Goal: Information Seeking & Learning: Learn about a topic

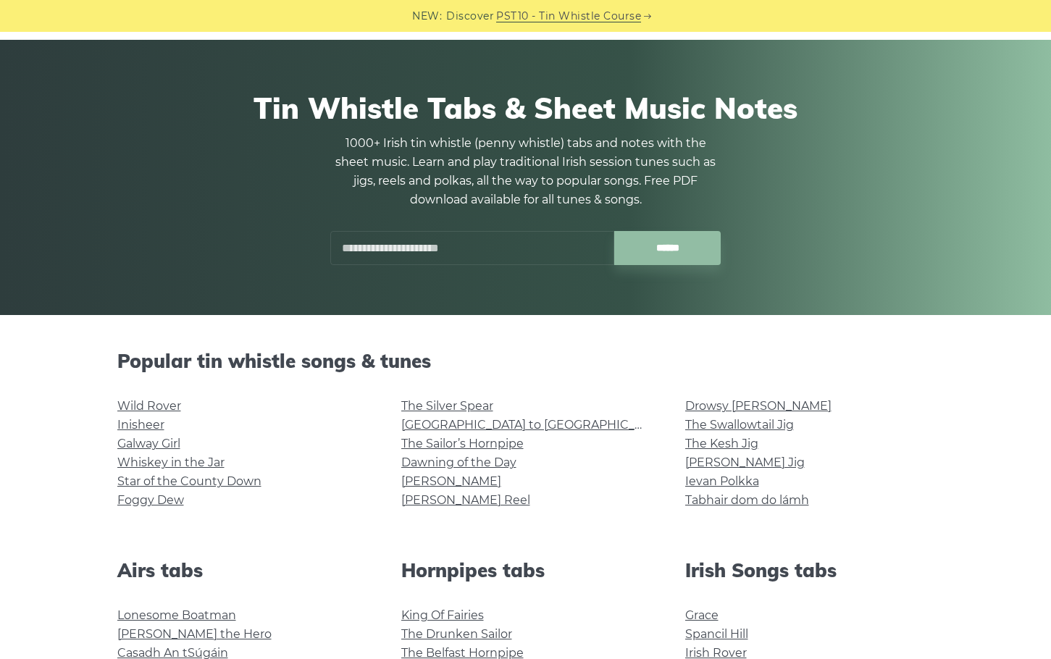
scroll to position [65, 0]
click at [166, 463] on link "Whiskey in the Jar" at bounding box center [170, 462] width 107 height 14
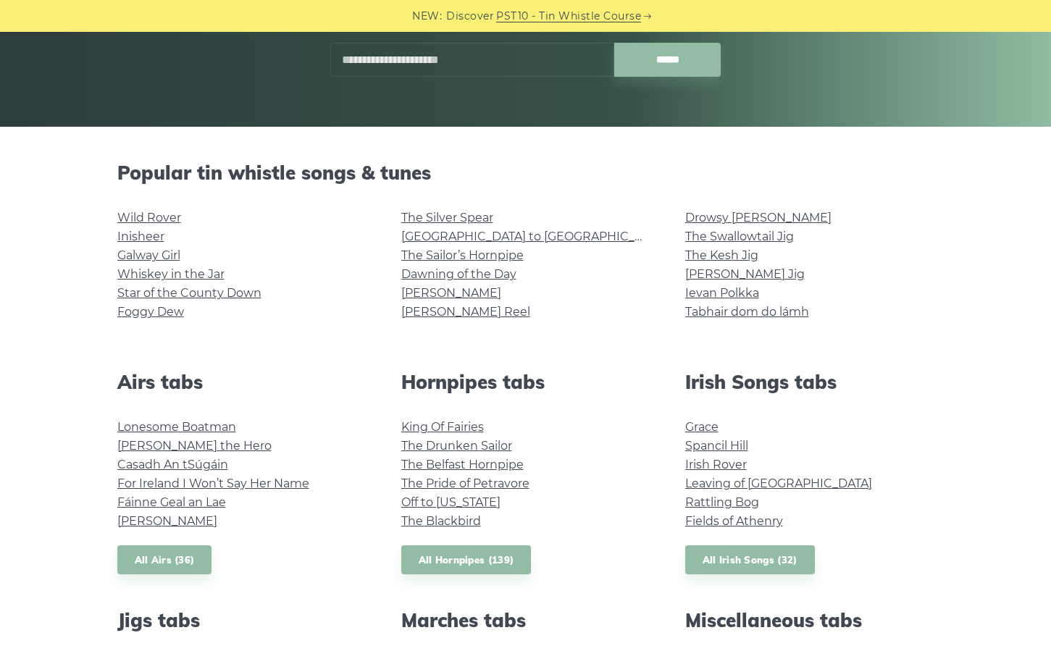
scroll to position [261, 0]
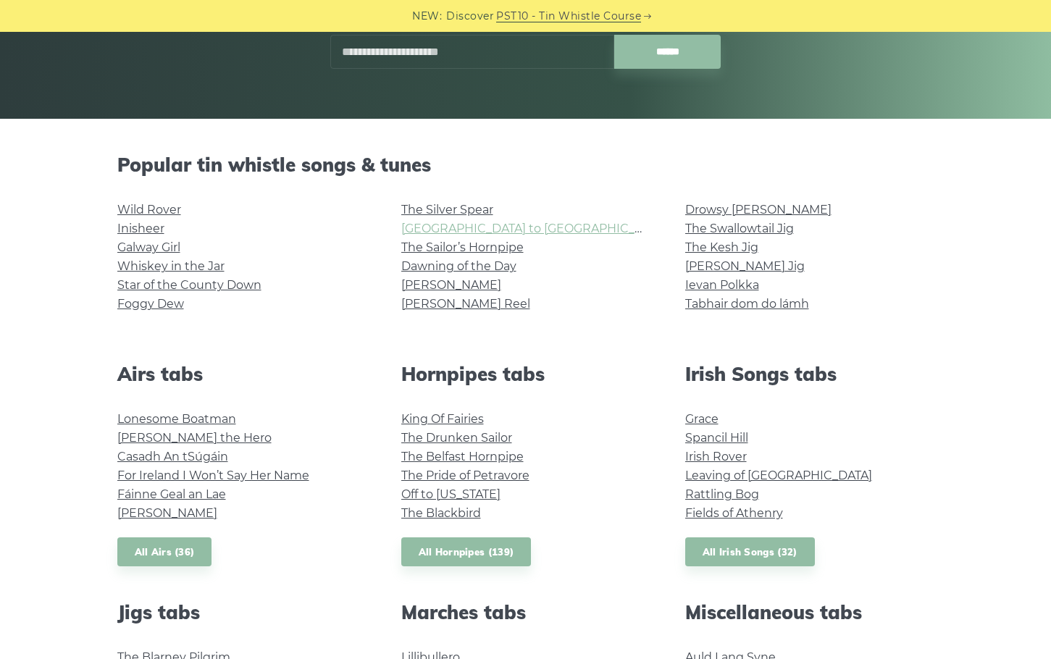
click at [505, 229] on link "[GEOGRAPHIC_DATA] to [GEOGRAPHIC_DATA]" at bounding box center [534, 229] width 267 height 14
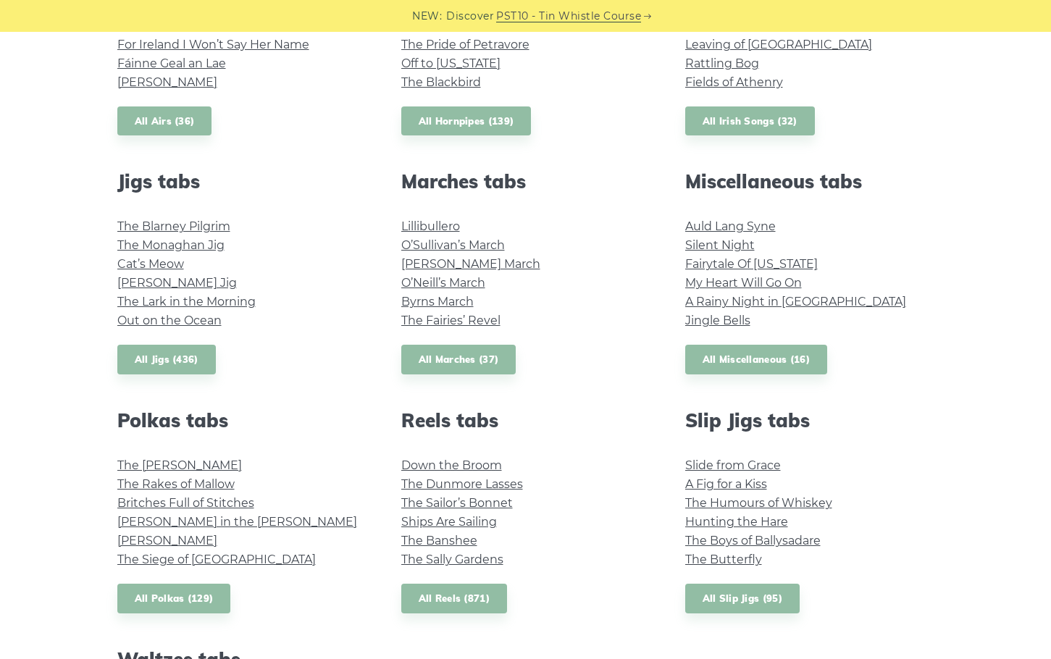
scroll to position [694, 0]
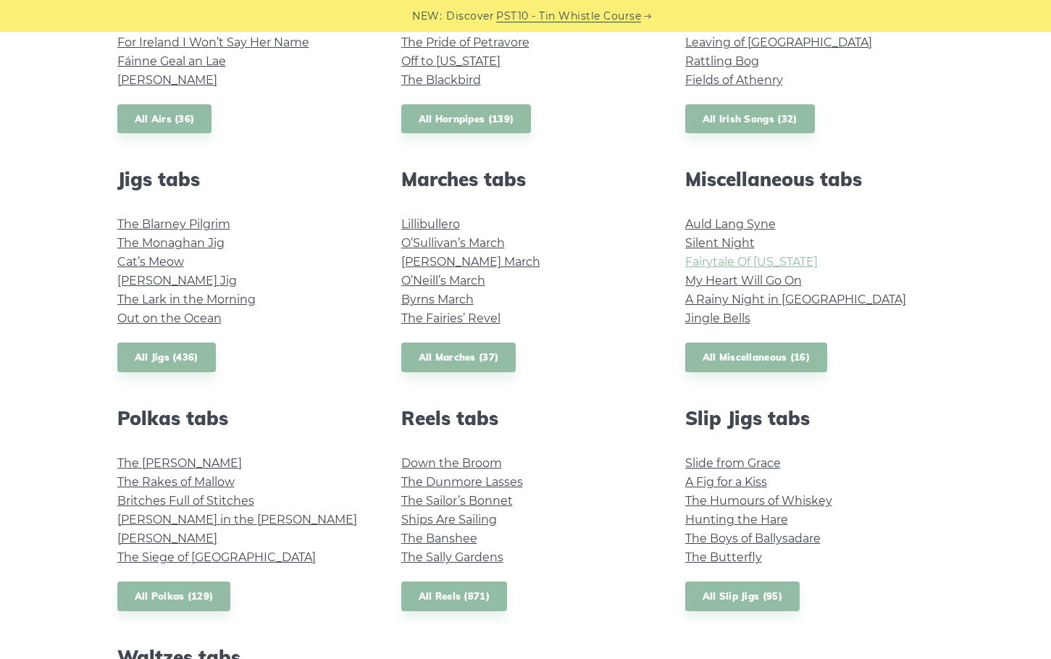
click at [786, 263] on link "Fairytale Of New York" at bounding box center [751, 262] width 132 height 14
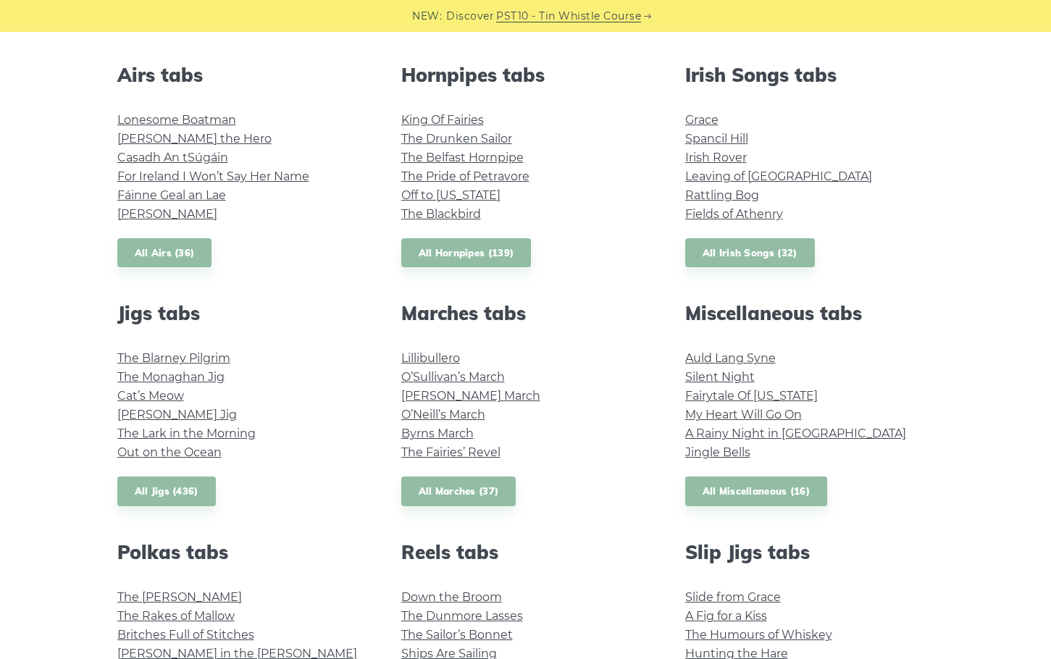
scroll to position [556, 0]
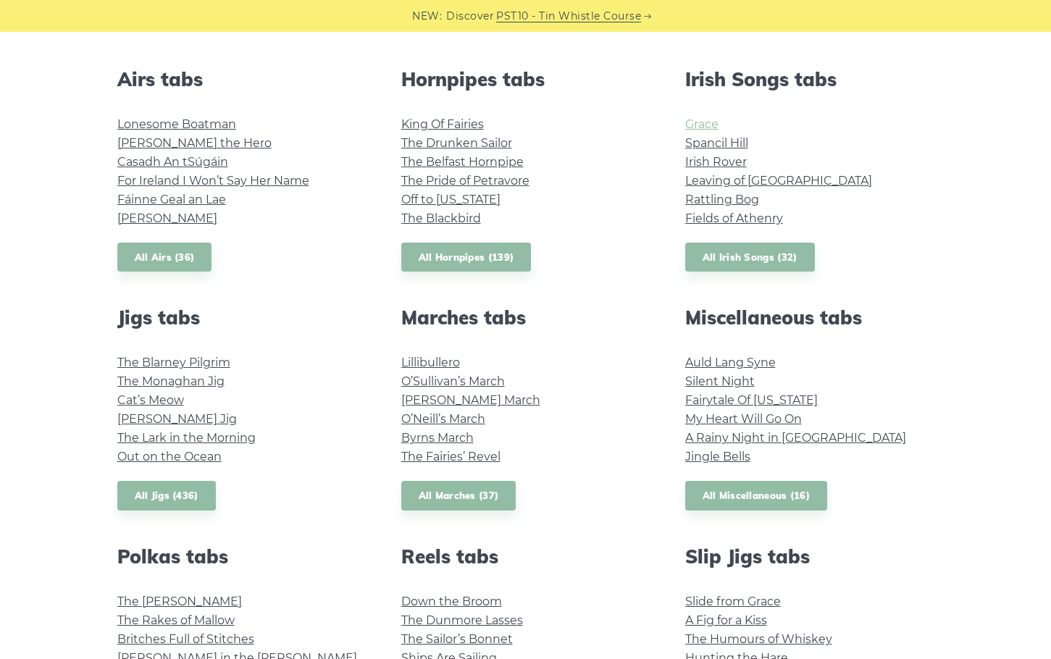
click at [709, 121] on link "Grace" at bounding box center [701, 124] width 33 height 14
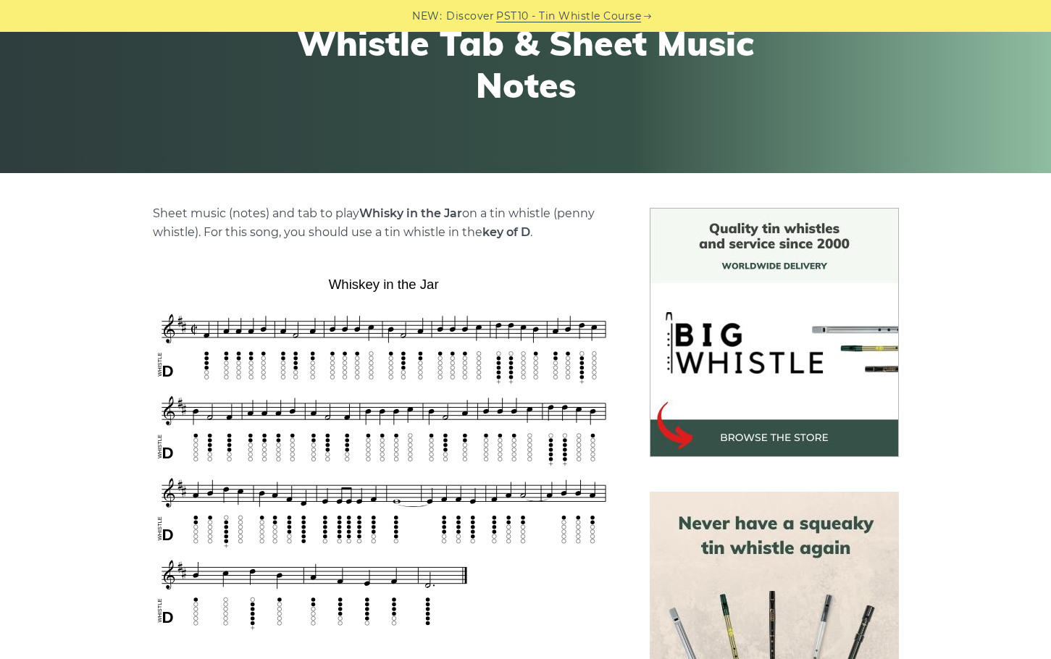
scroll to position [271, 0]
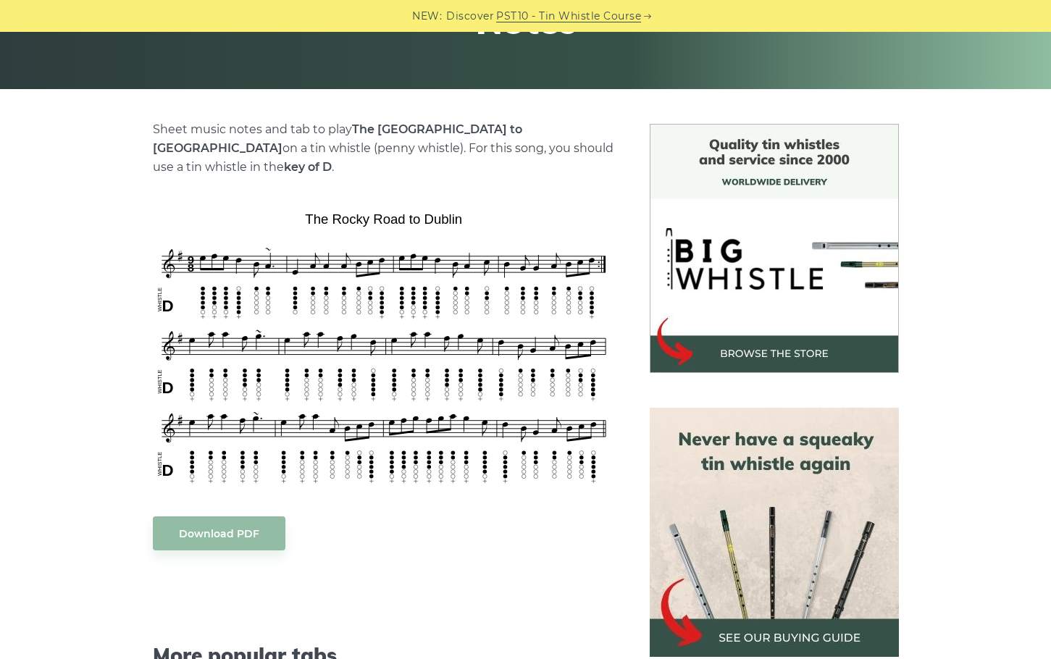
scroll to position [330, 0]
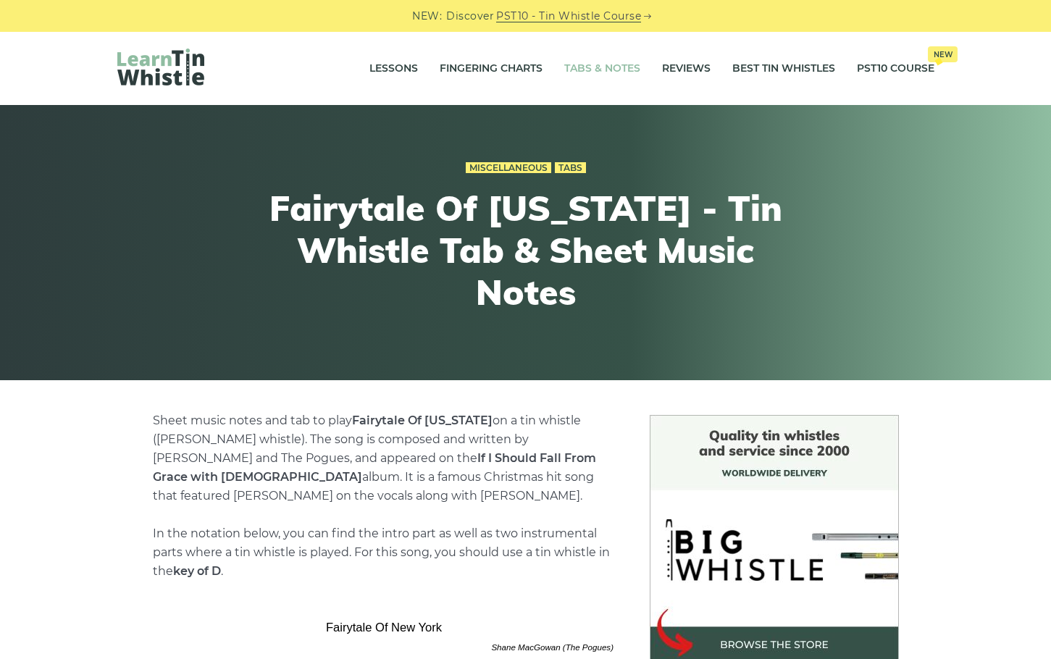
click at [617, 70] on link "Tabs & Notes" at bounding box center [602, 69] width 76 height 36
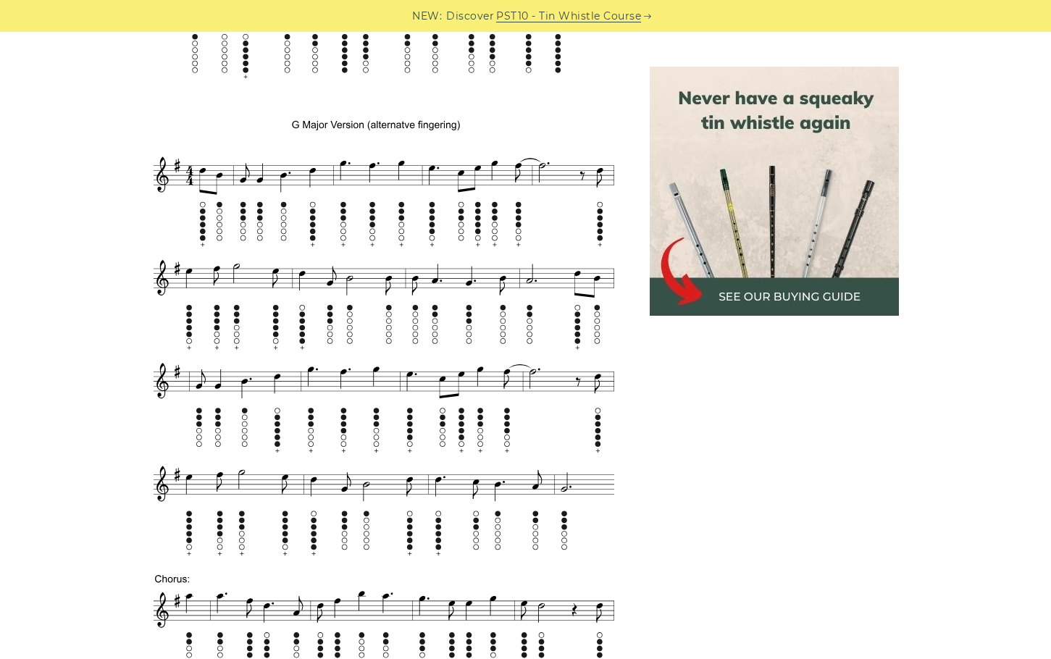
scroll to position [1303, 0]
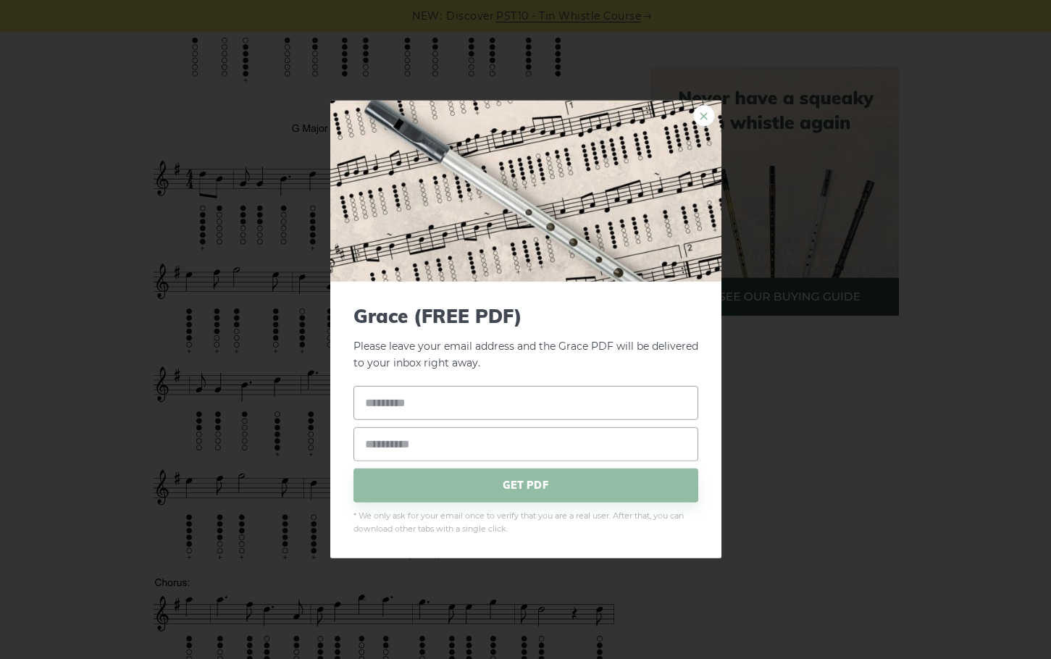
click at [704, 119] on link "×" at bounding box center [704, 116] width 22 height 22
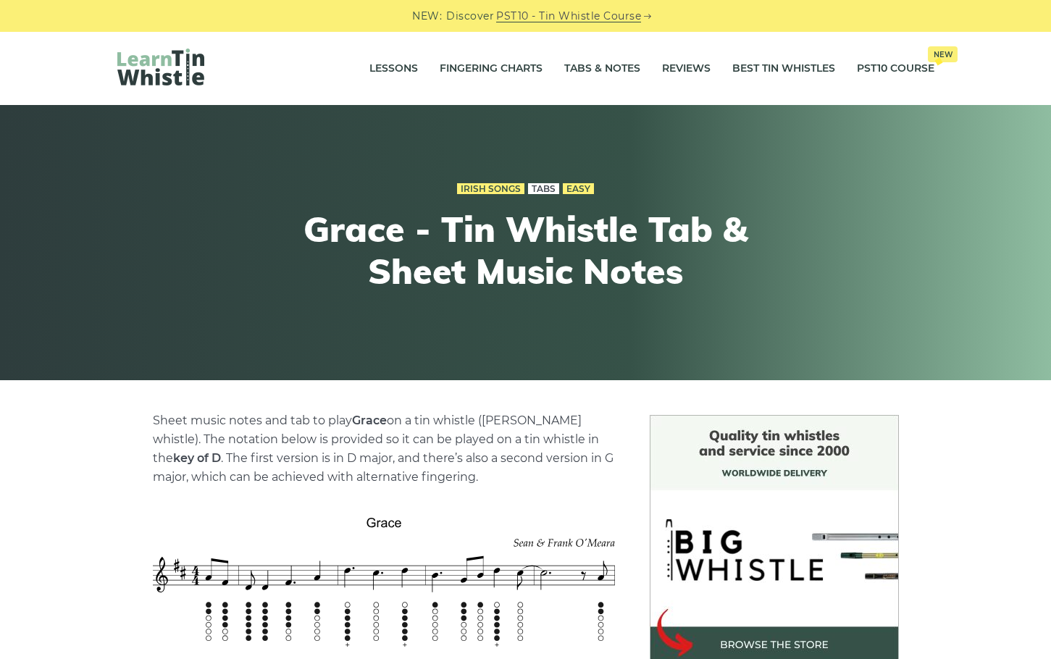
scroll to position [0, 0]
click at [607, 71] on link "Tabs & Notes" at bounding box center [602, 69] width 76 height 36
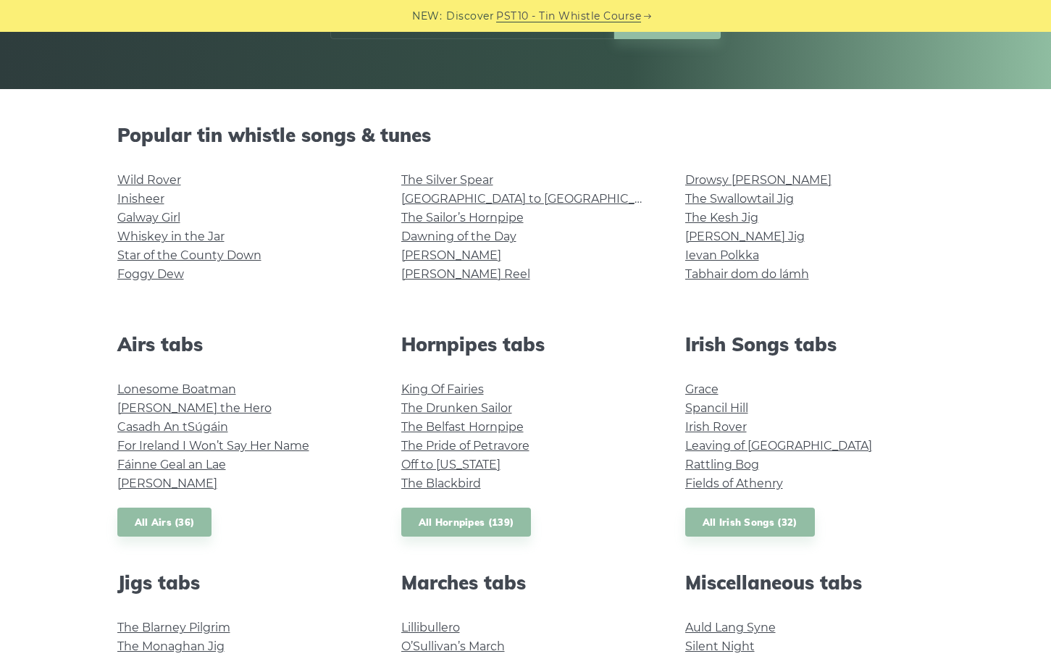
scroll to position [353, 0]
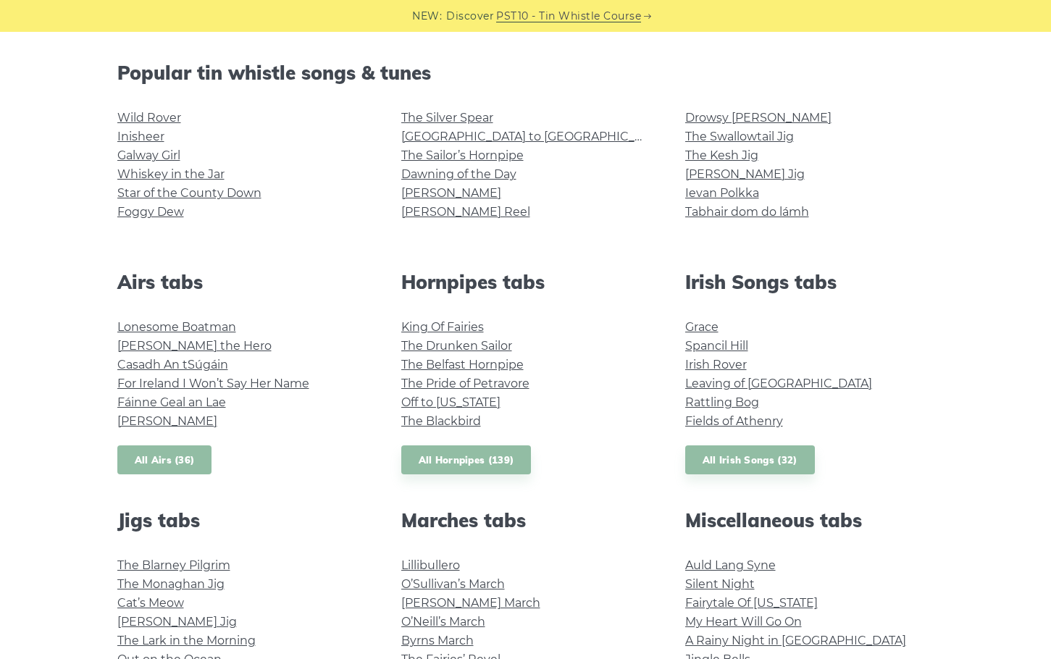
click at [174, 460] on link "All Airs (36)" at bounding box center [164, 460] width 95 height 30
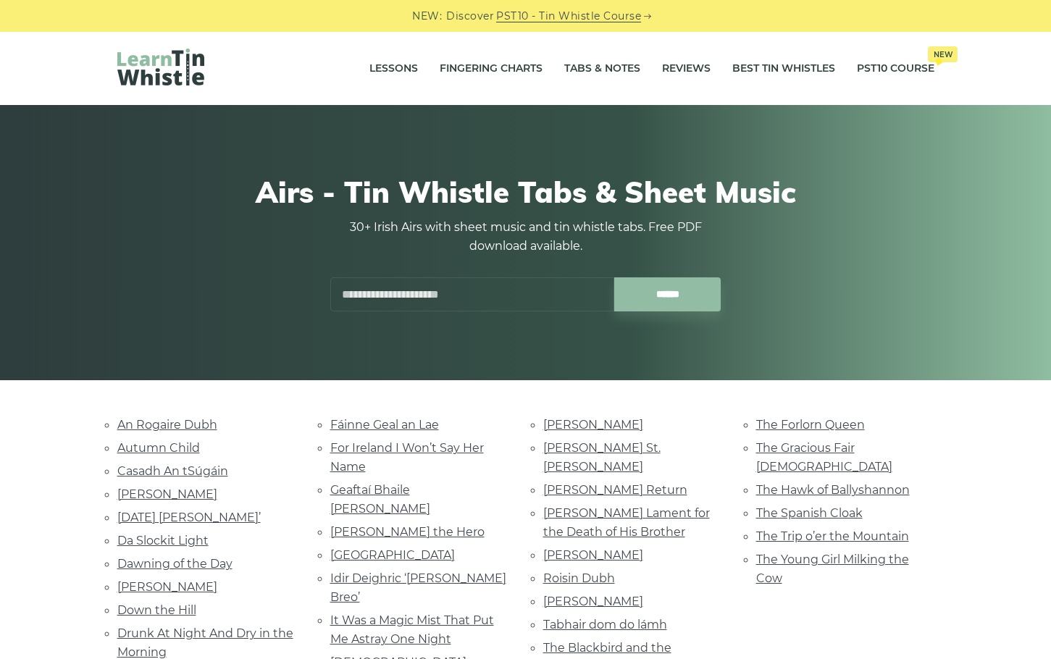
scroll to position [195, 0]
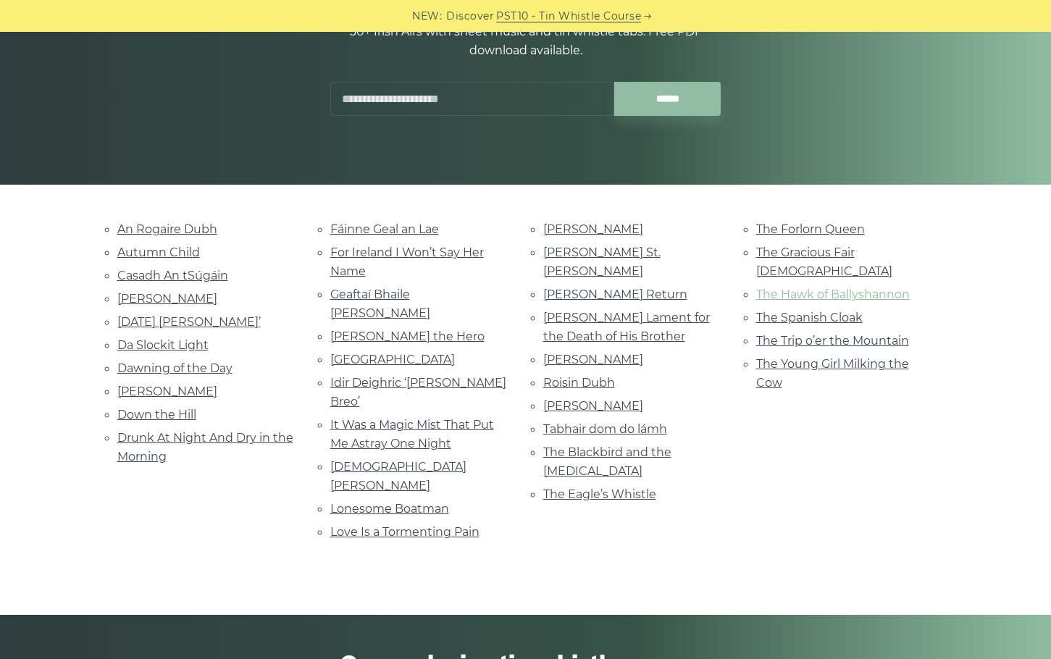
click at [822, 287] on link "The Hawk of Ballyshannon" at bounding box center [832, 294] width 153 height 14
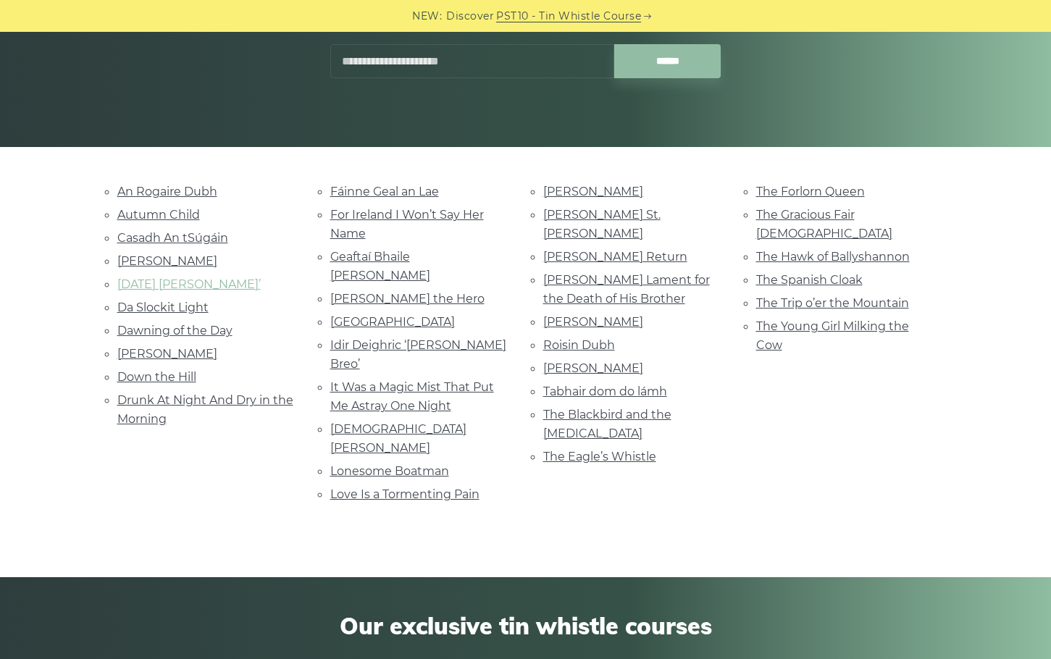
click at [235, 279] on link "[DATE] [PERSON_NAME]’" at bounding box center [188, 284] width 143 height 14
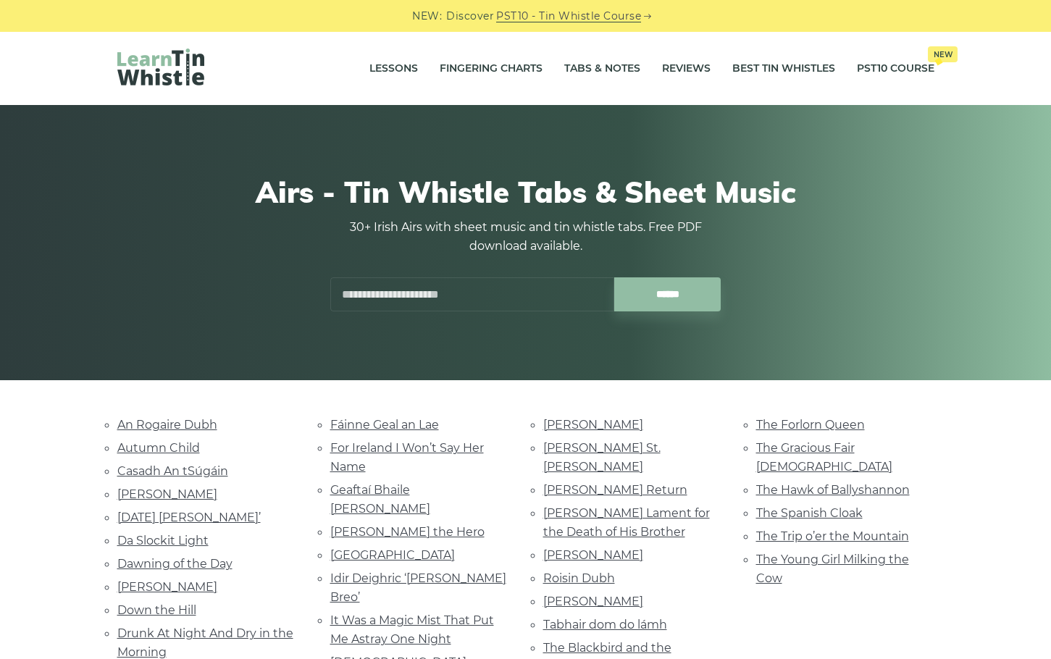
scroll to position [0, 0]
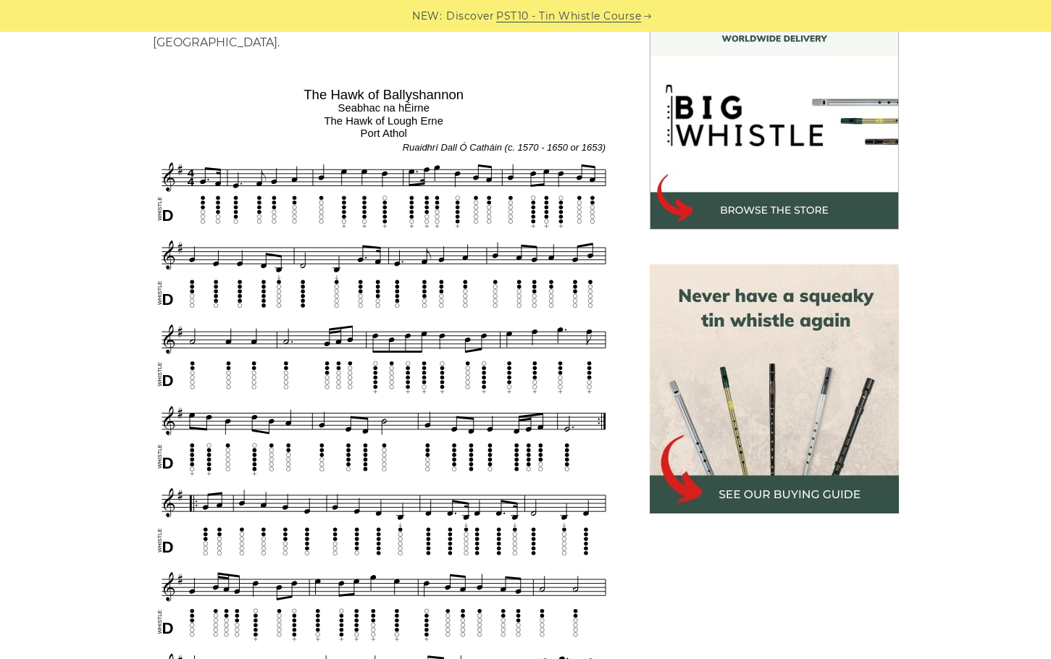
scroll to position [497, 0]
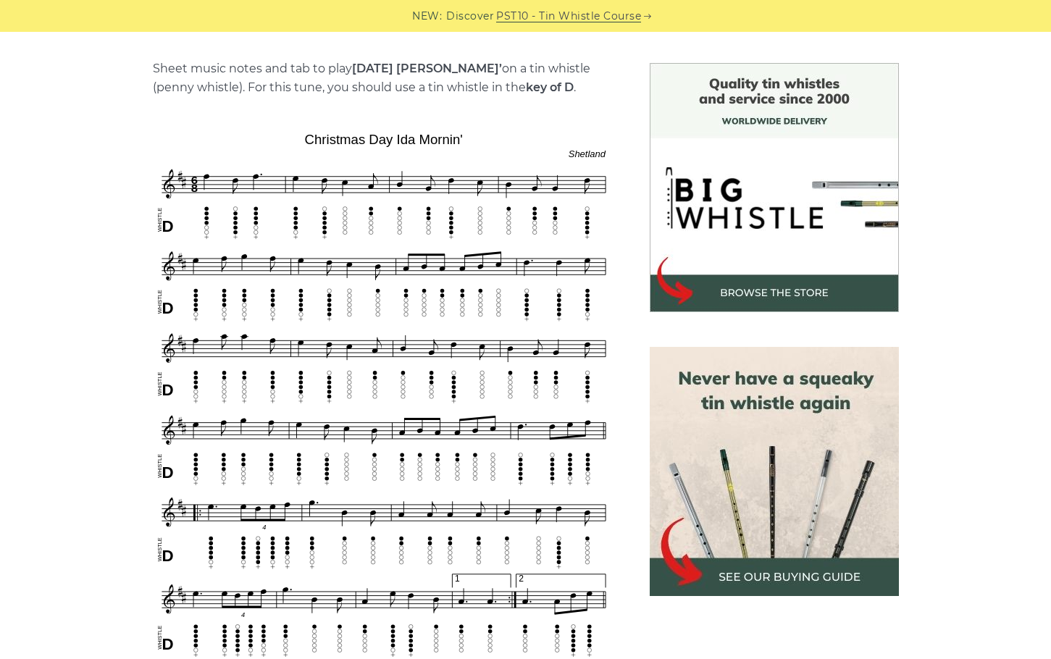
scroll to position [376, 0]
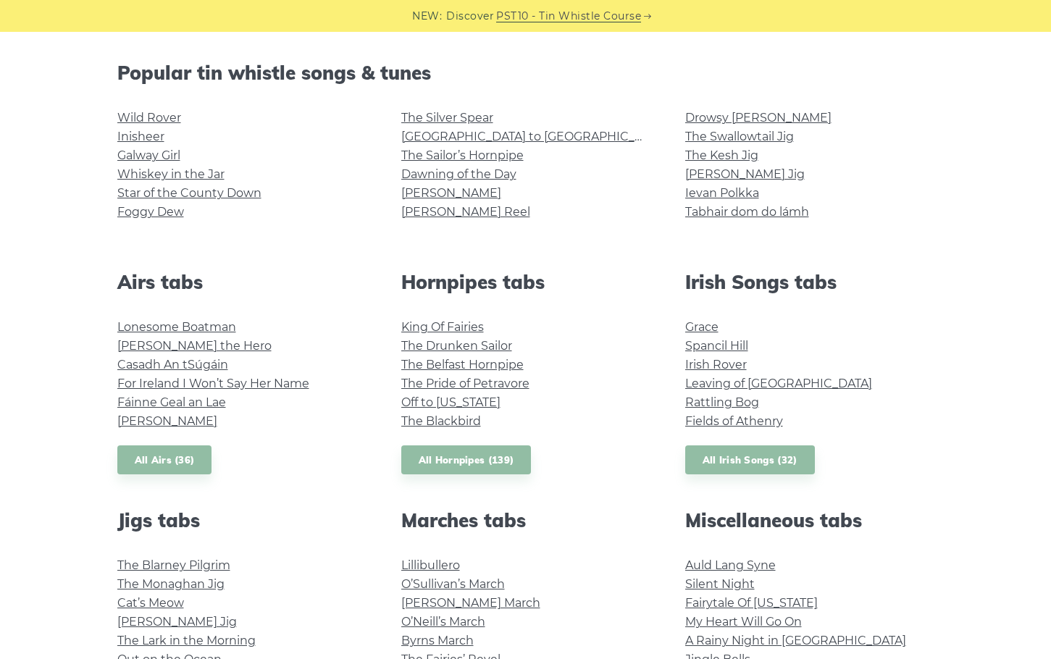
scroll to position [353, 0]
click at [760, 465] on link "All Irish Songs (32)" at bounding box center [750, 460] width 130 height 30
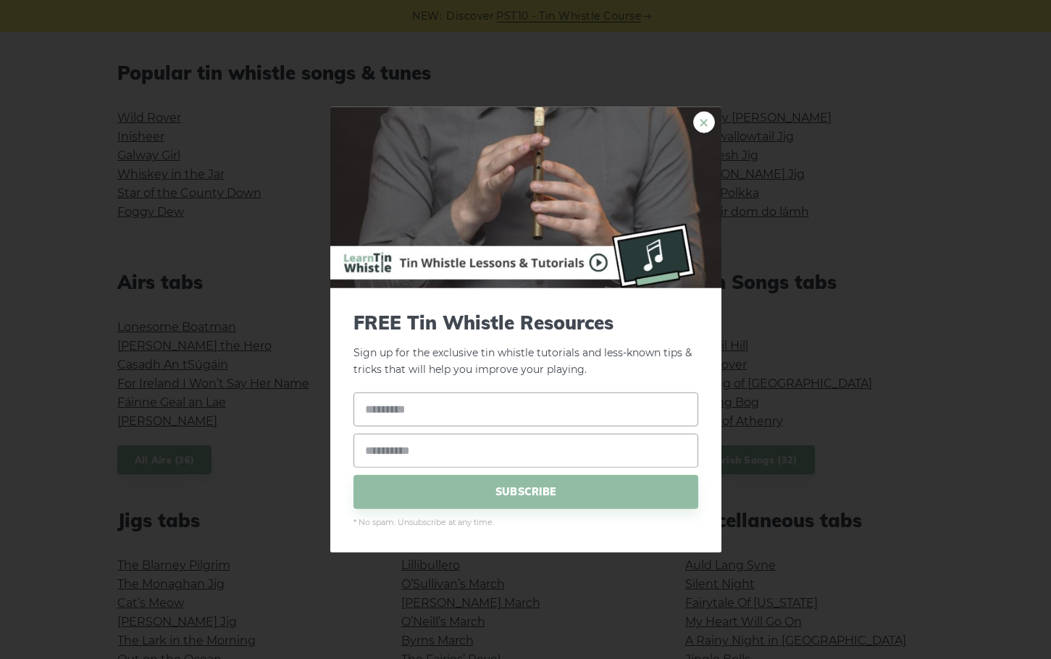
click at [704, 121] on link "×" at bounding box center [704, 123] width 22 height 22
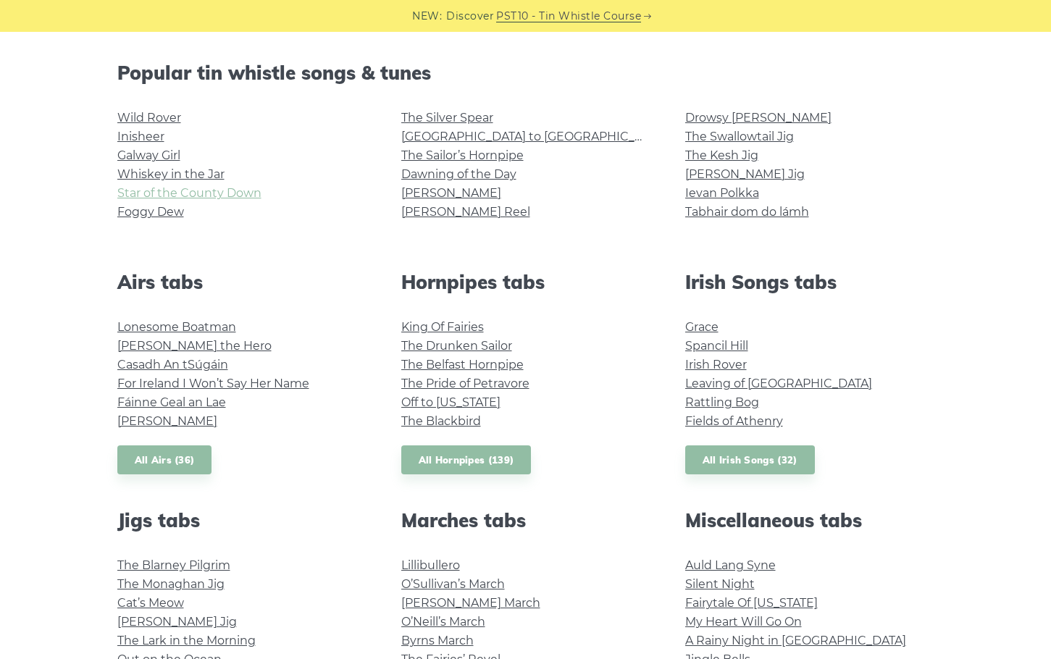
click at [209, 195] on link "Star of the County Down" at bounding box center [189, 193] width 144 height 14
click at [157, 170] on link "Whiskey in the Jar" at bounding box center [170, 174] width 107 height 14
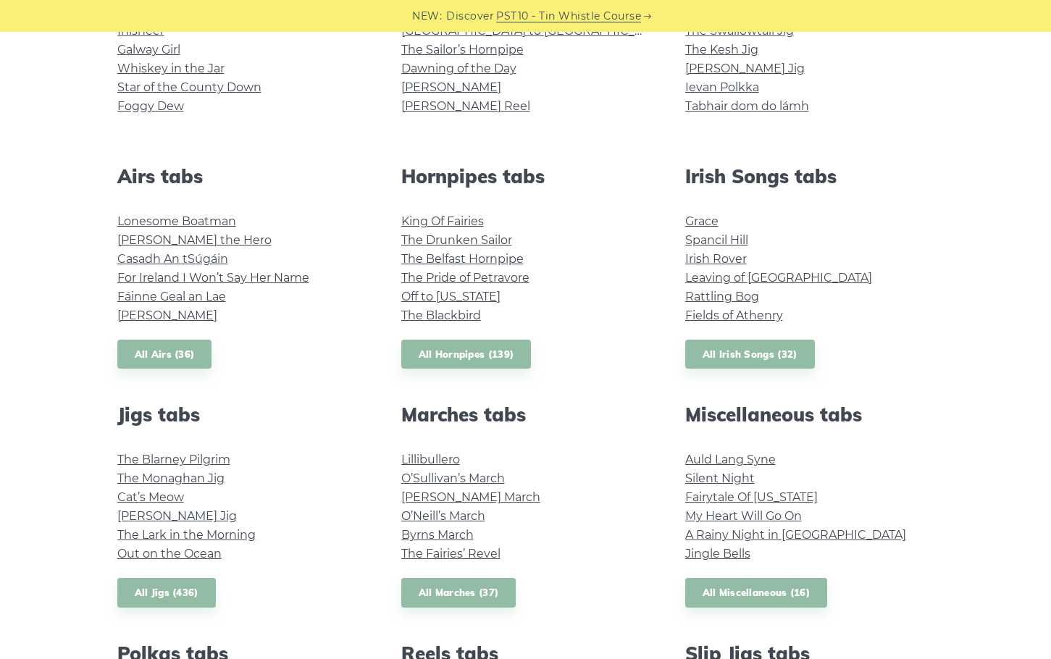
scroll to position [460, 0]
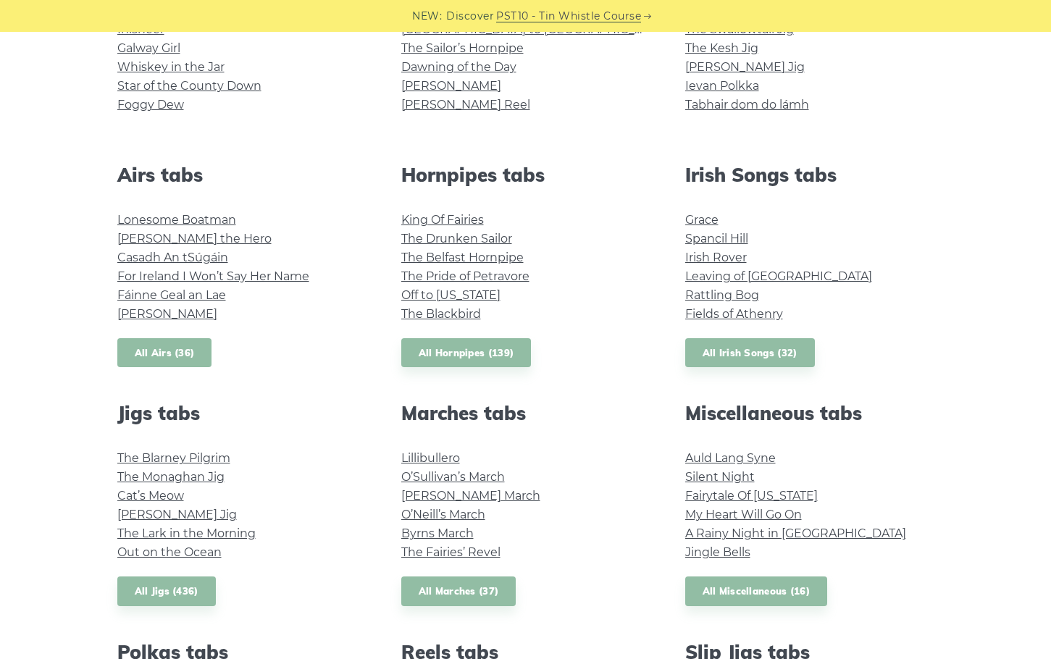
click at [182, 349] on link "All Airs (36)" at bounding box center [164, 353] width 95 height 30
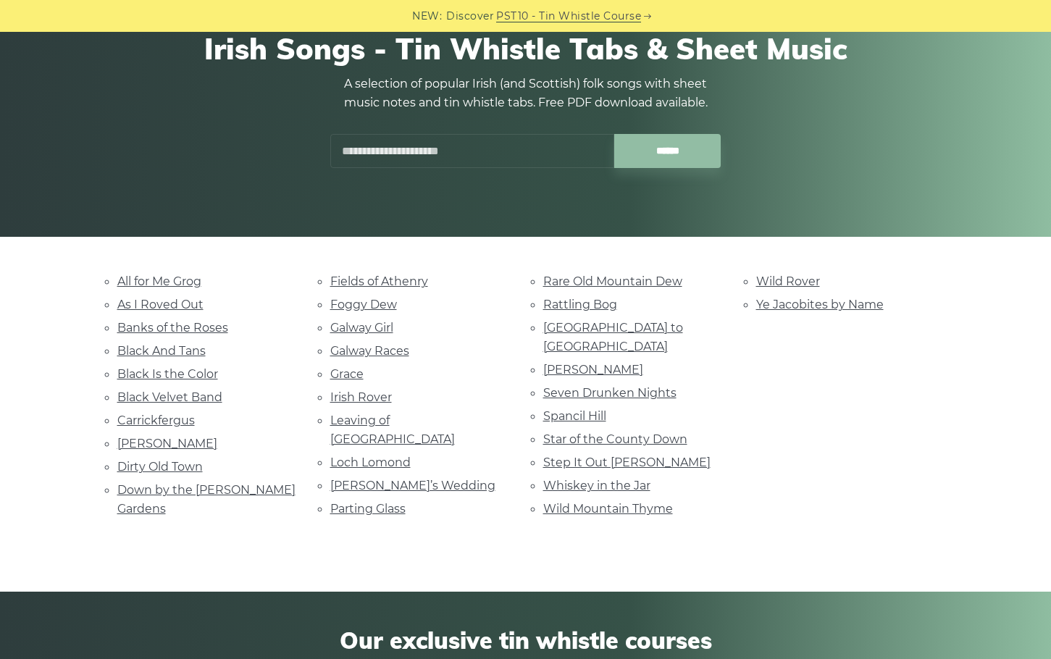
scroll to position [153, 0]
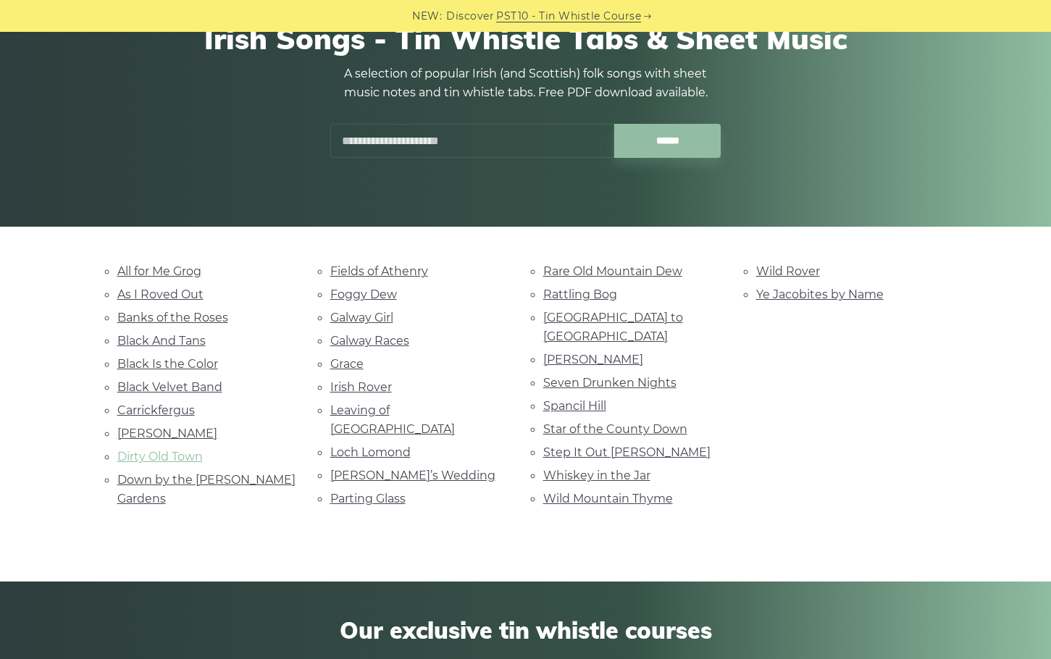
click at [177, 451] on link "Dirty Old Town" at bounding box center [159, 457] width 85 height 14
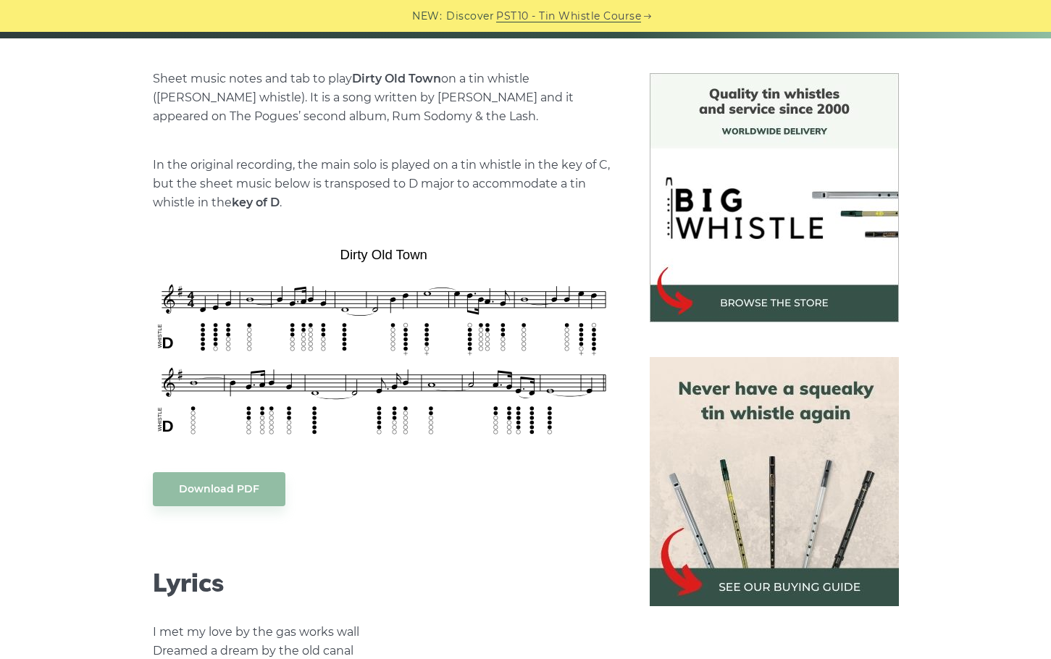
scroll to position [350, 0]
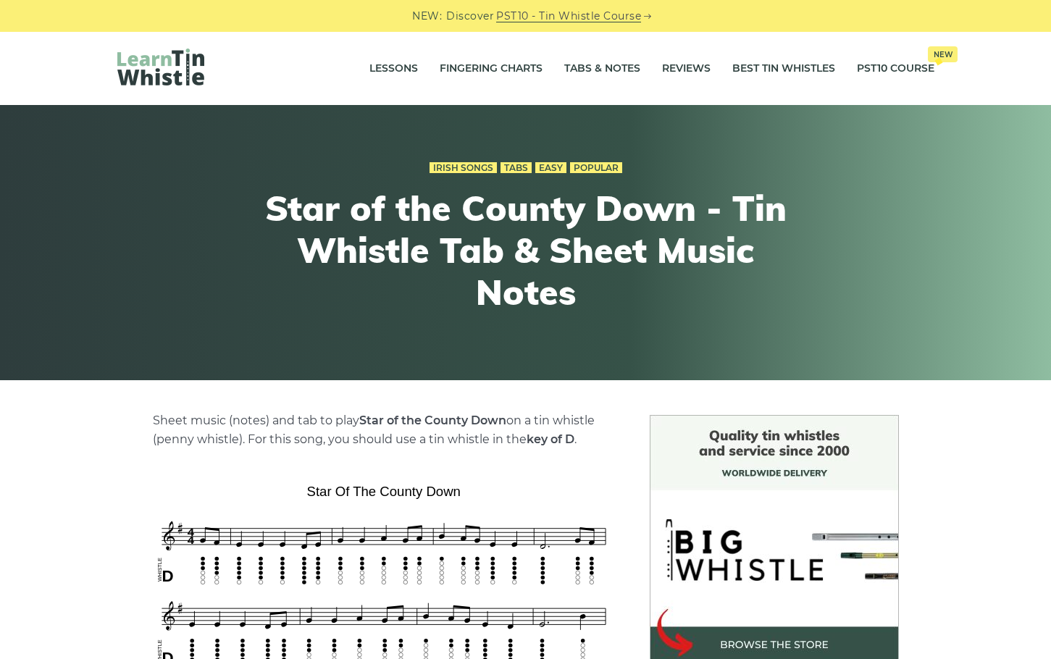
scroll to position [159, 0]
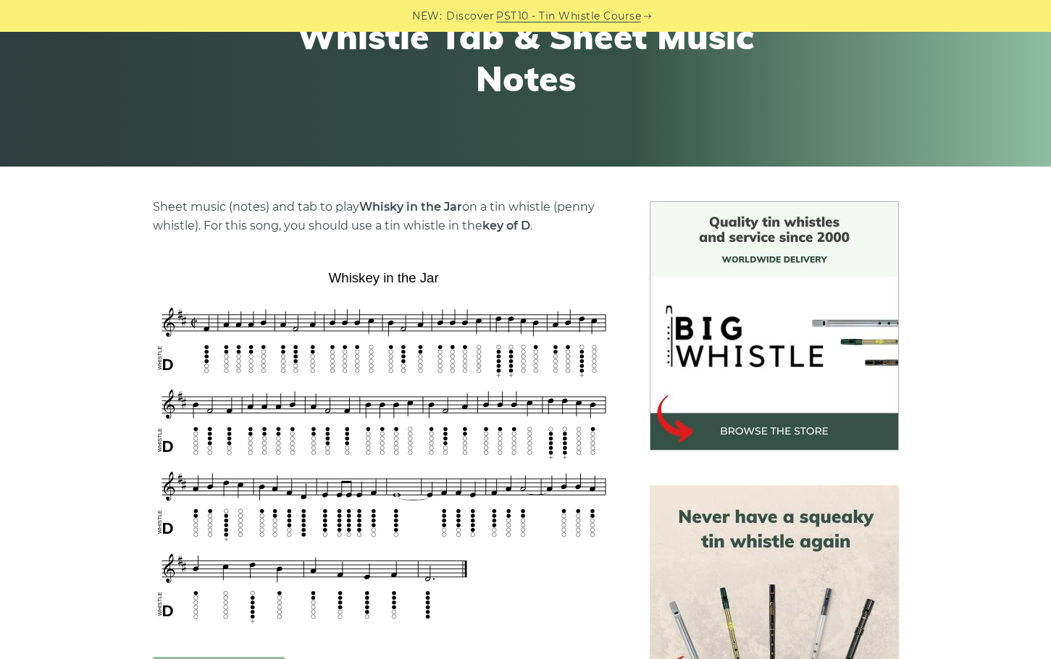
scroll to position [214, 0]
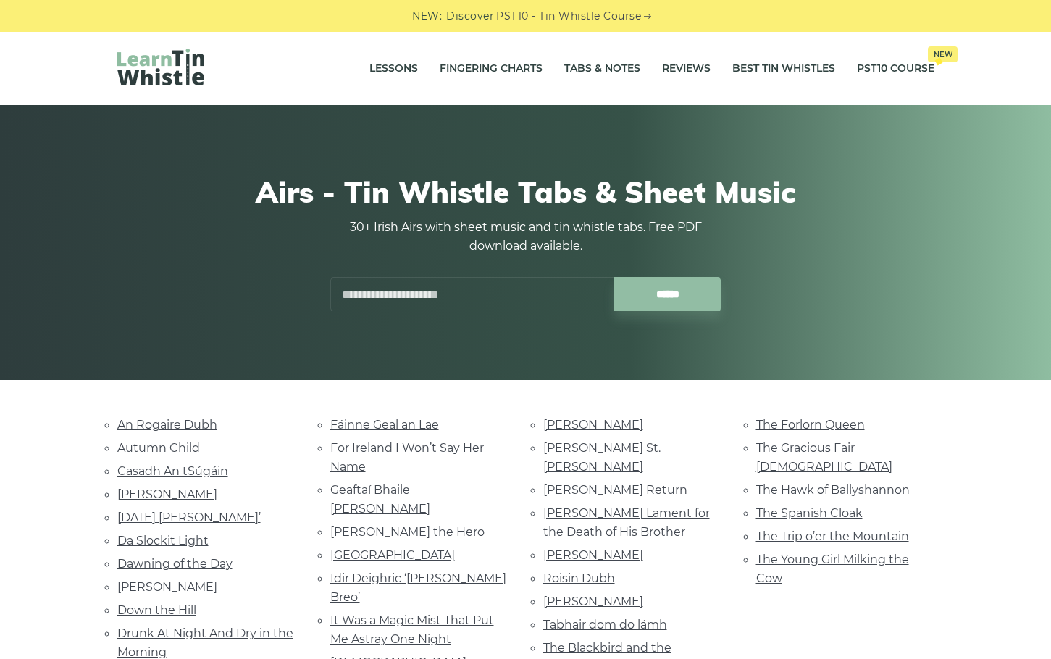
scroll to position [325, 0]
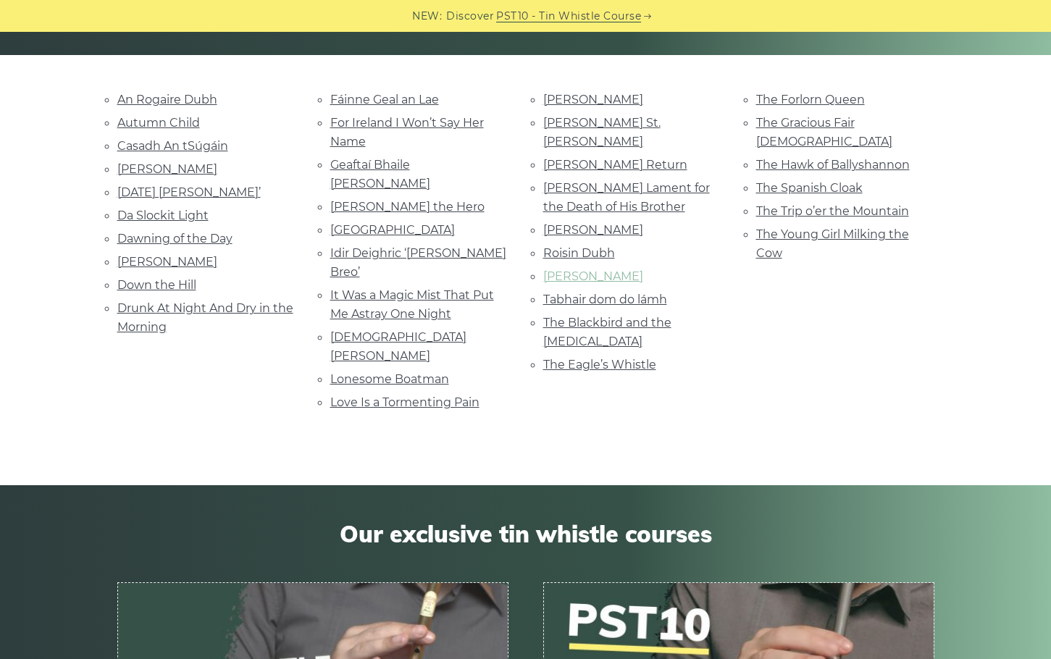
click at [581, 269] on link "Roslyn Castle" at bounding box center [593, 276] width 100 height 14
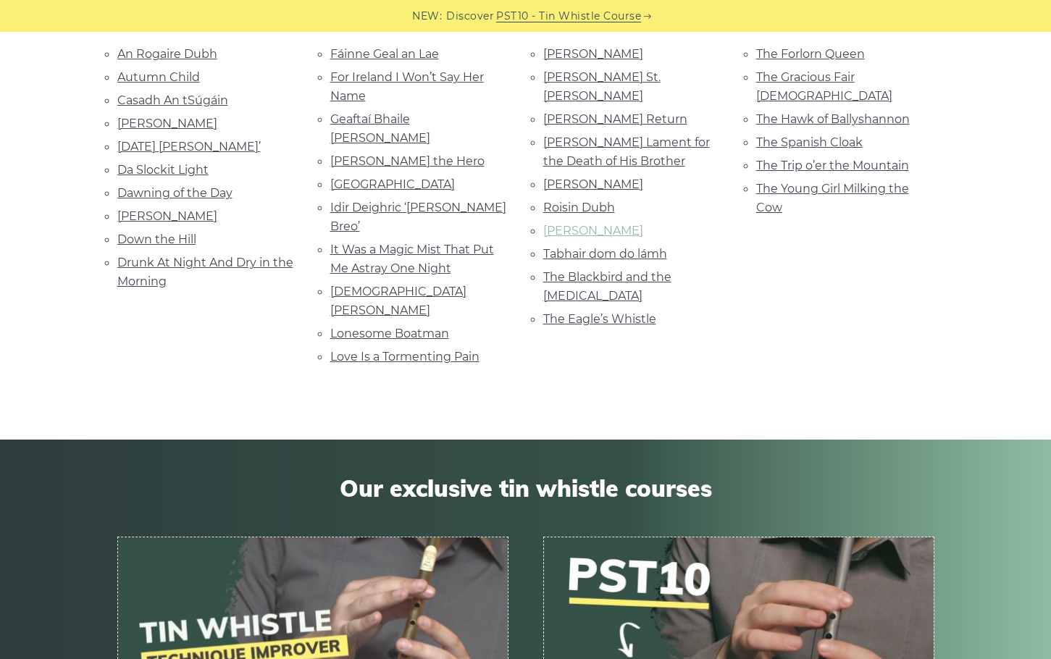
scroll to position [371, 0]
click at [153, 56] on link "An Rogaire Dubh" at bounding box center [167, 53] width 100 height 14
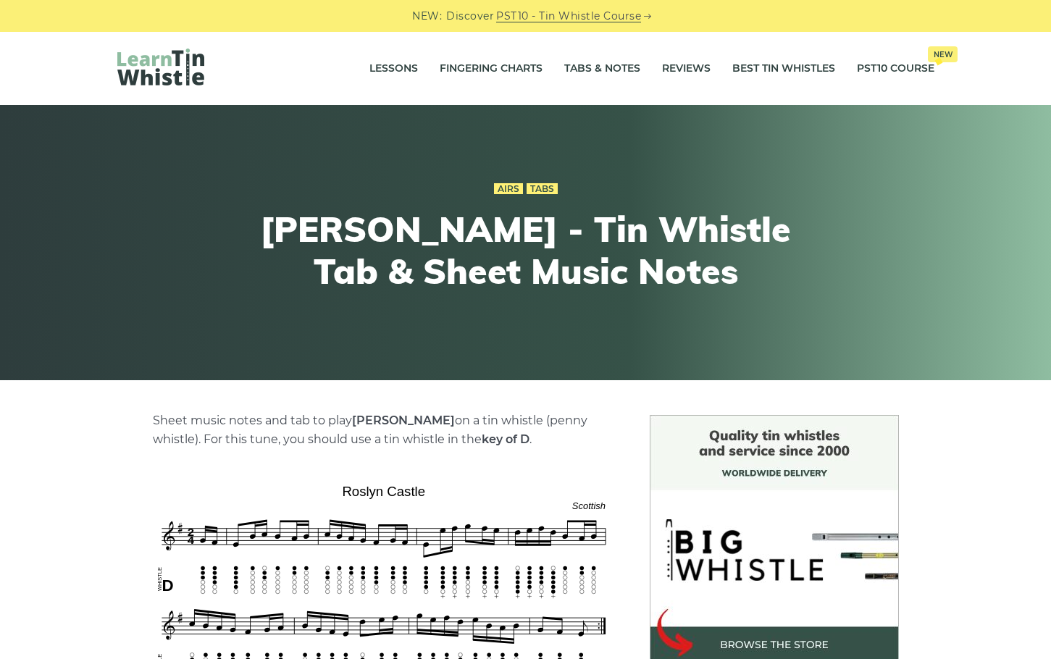
scroll to position [163, 0]
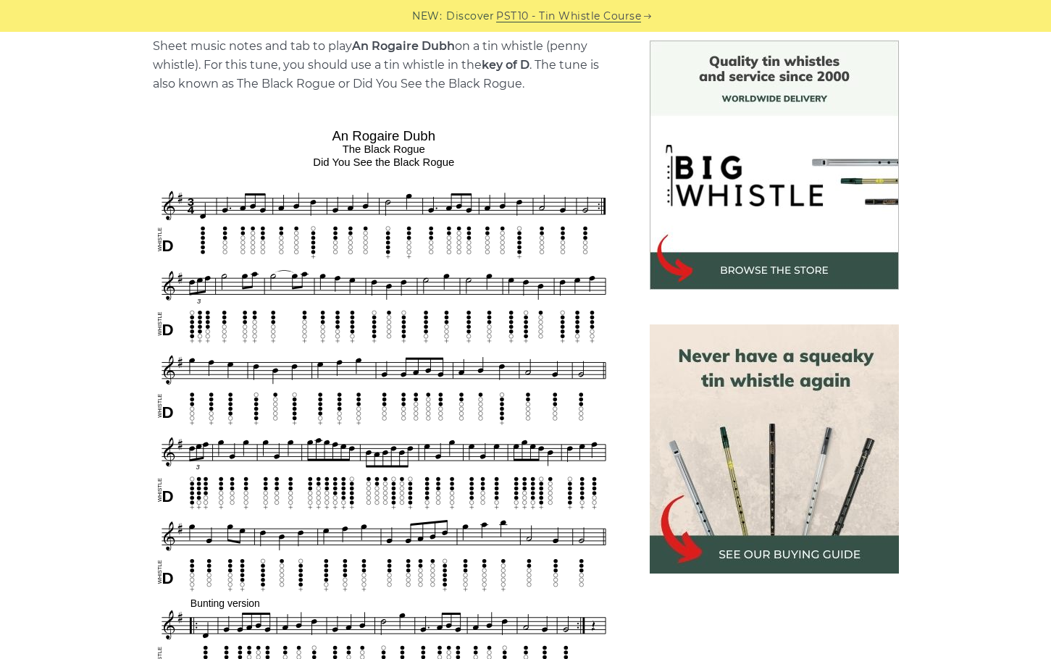
scroll to position [382, 0]
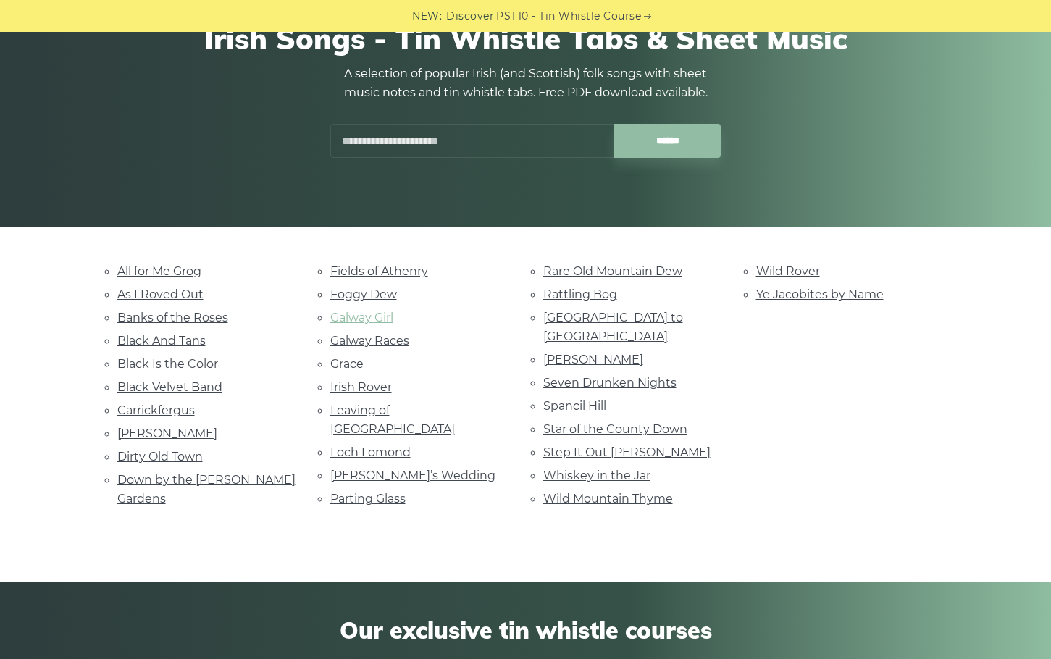
click at [380, 315] on link "Galway Girl" at bounding box center [361, 318] width 63 height 14
click at [597, 270] on link "Rare Old Mountain Dew" at bounding box center [612, 271] width 139 height 14
click at [377, 315] on link "Galway Girl" at bounding box center [361, 318] width 63 height 14
click at [383, 492] on link "Parting Glass" at bounding box center [367, 499] width 75 height 14
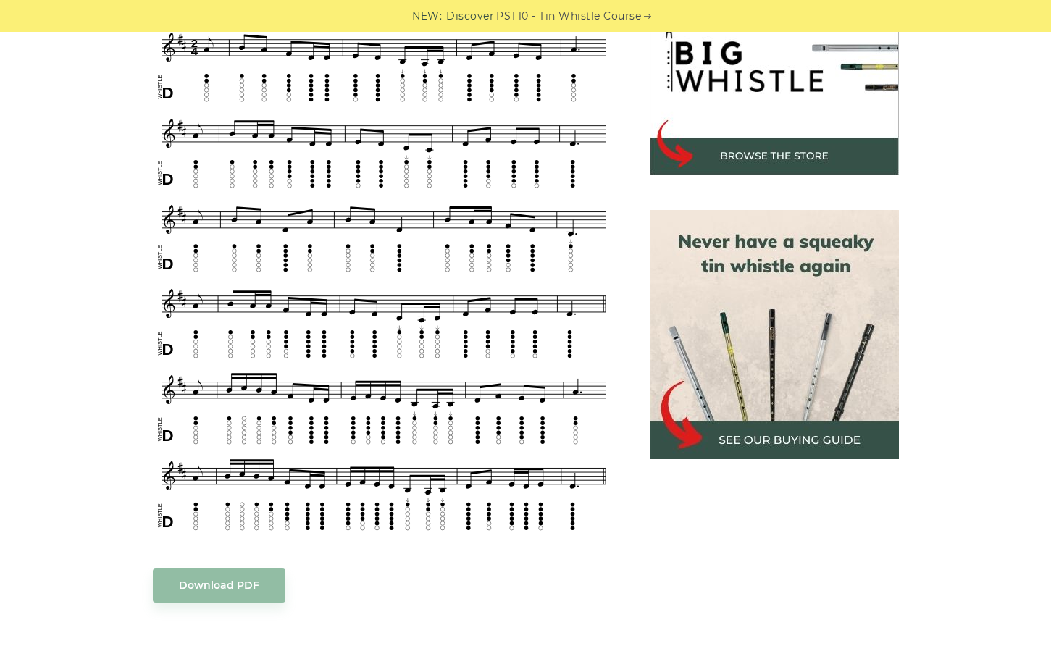
scroll to position [422, 0]
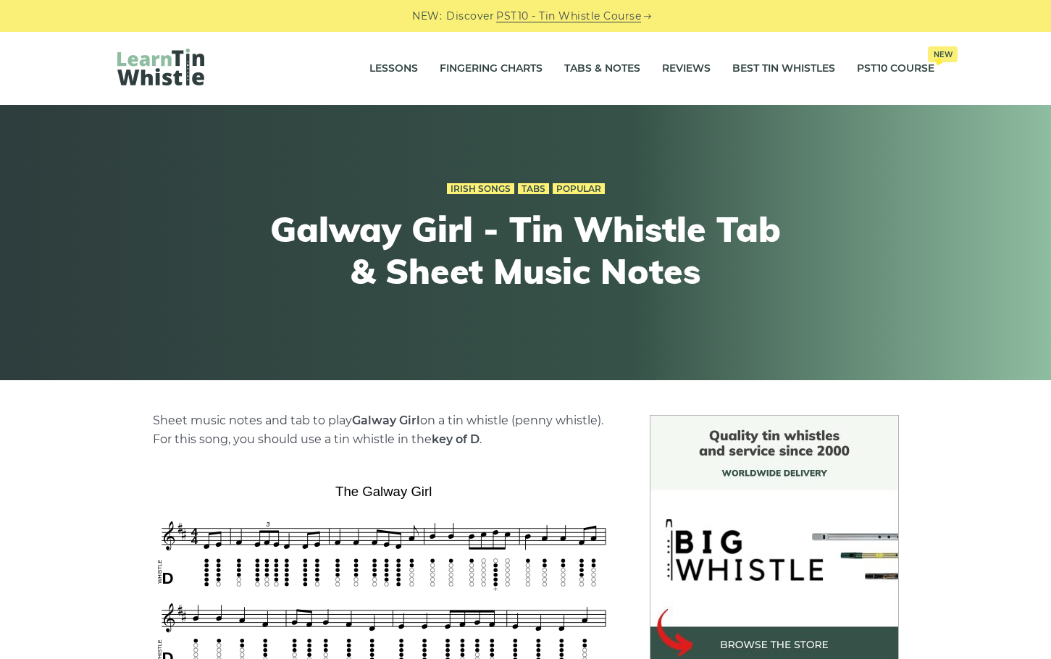
scroll to position [241, 0]
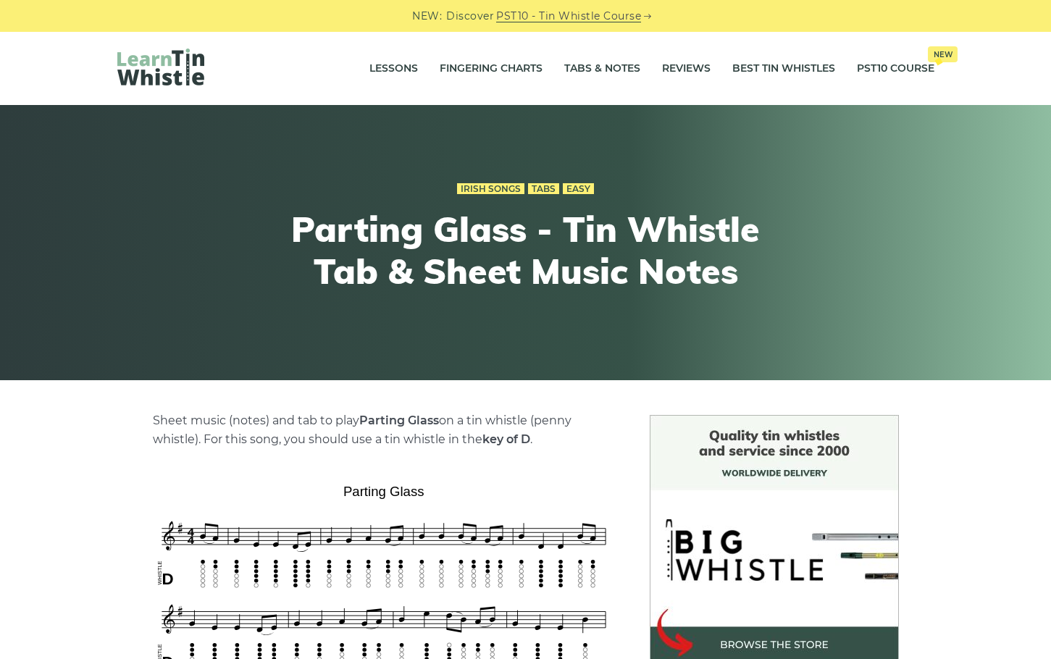
scroll to position [400, 0]
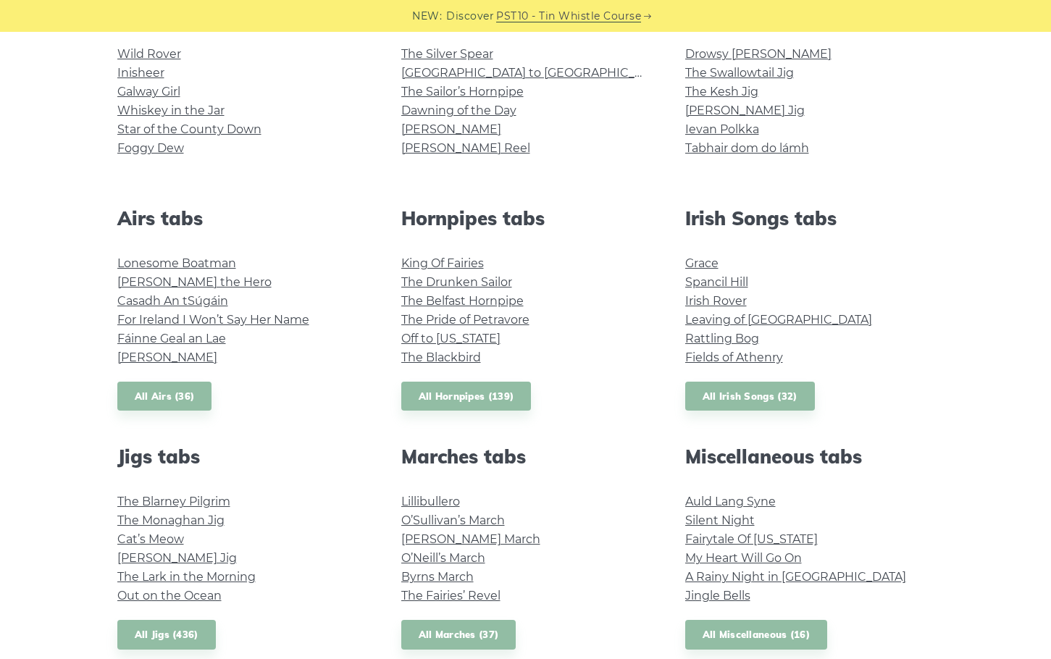
scroll to position [431, 0]
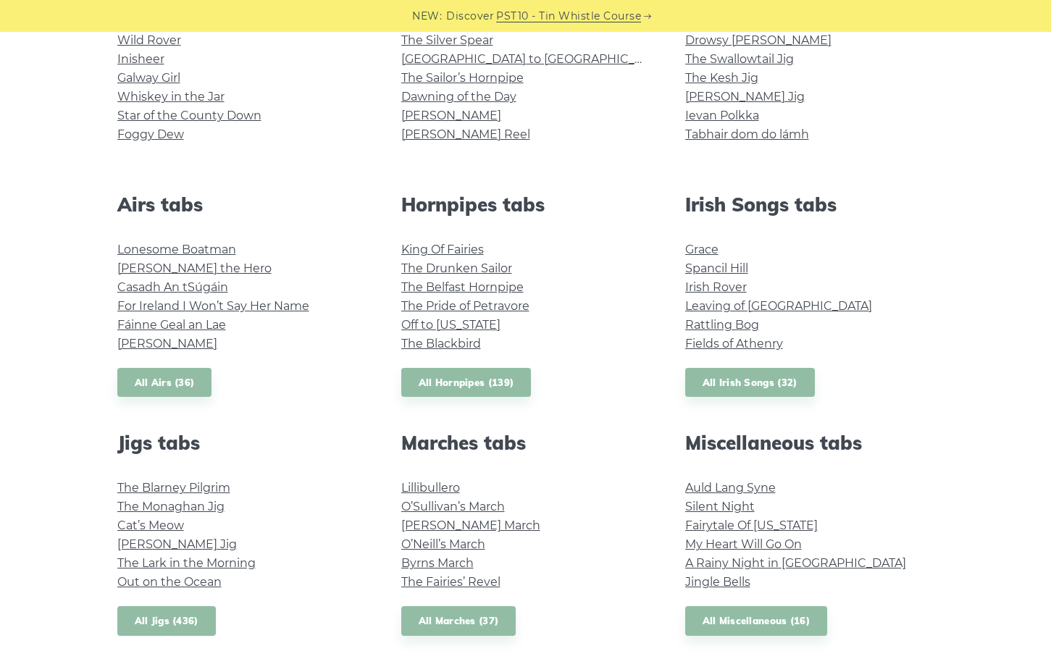
click at [164, 610] on link "All Jigs (436)" at bounding box center [166, 621] width 98 height 30
